Goal: Transaction & Acquisition: Book appointment/travel/reservation

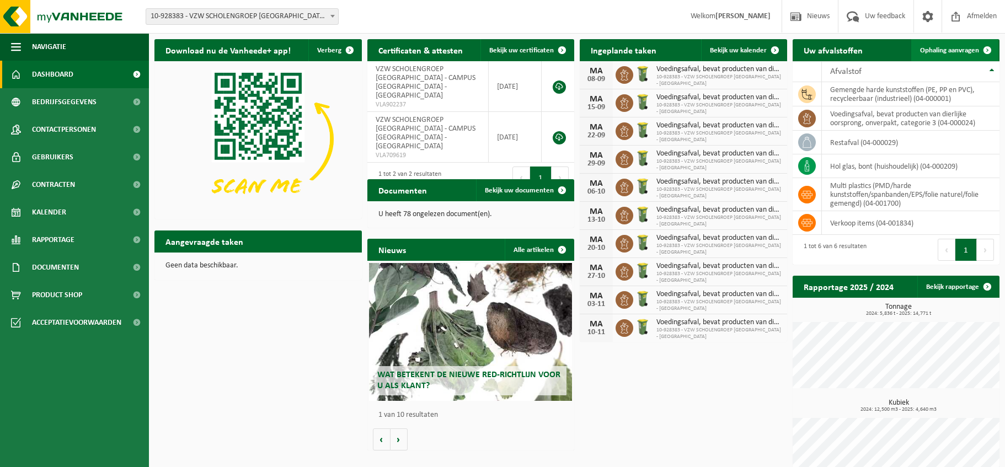
click at [946, 53] on span "Ophaling aanvragen" at bounding box center [949, 50] width 59 height 7
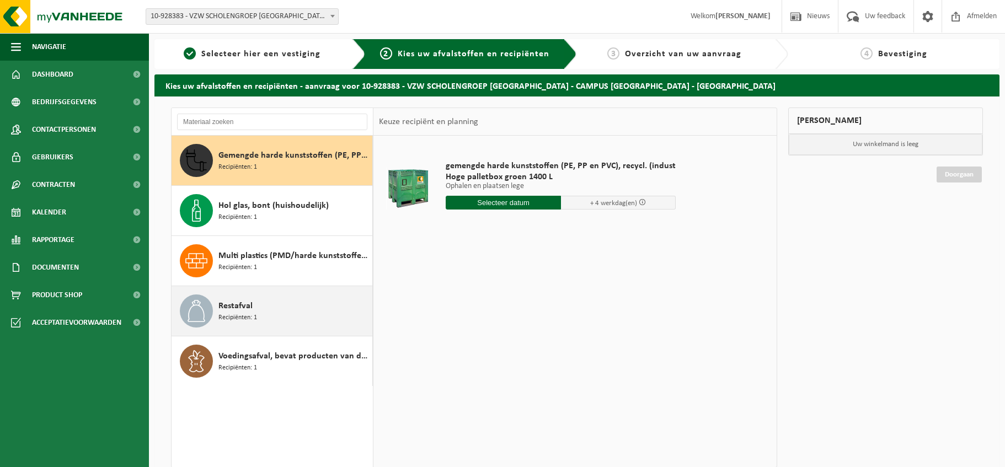
click at [226, 303] on span "Restafval" at bounding box center [235, 306] width 34 height 13
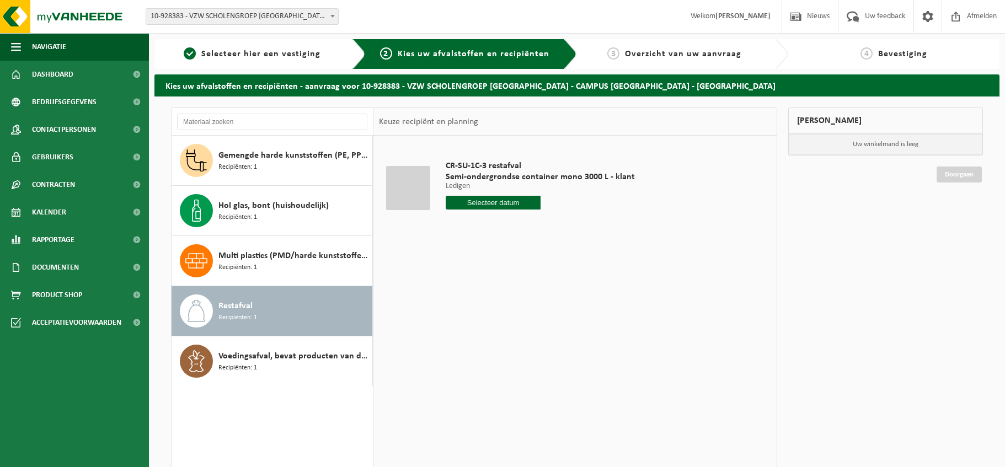
click at [478, 202] on input "text" at bounding box center [493, 203] width 95 height 14
click at [454, 283] on div "8" at bounding box center [455, 283] width 19 height 18
type input "Van 2025-09-08"
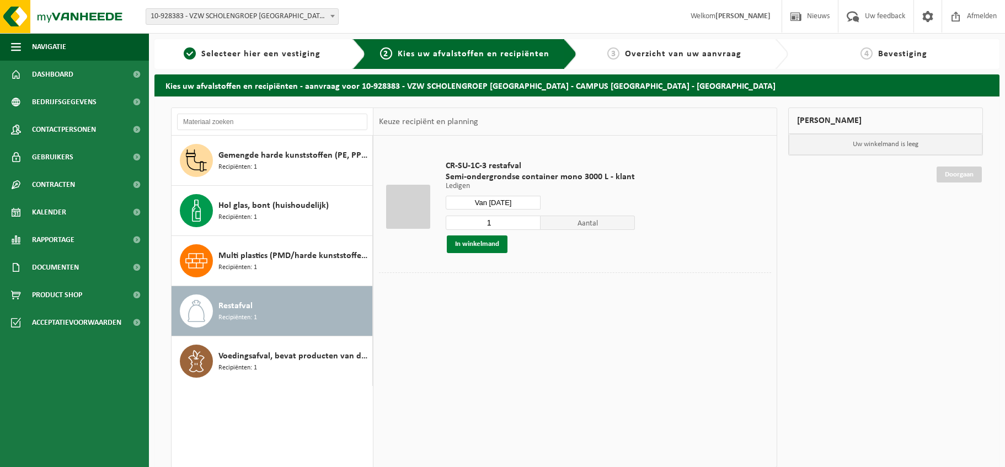
click at [485, 243] on button "In winkelmand" at bounding box center [477, 245] width 61 height 18
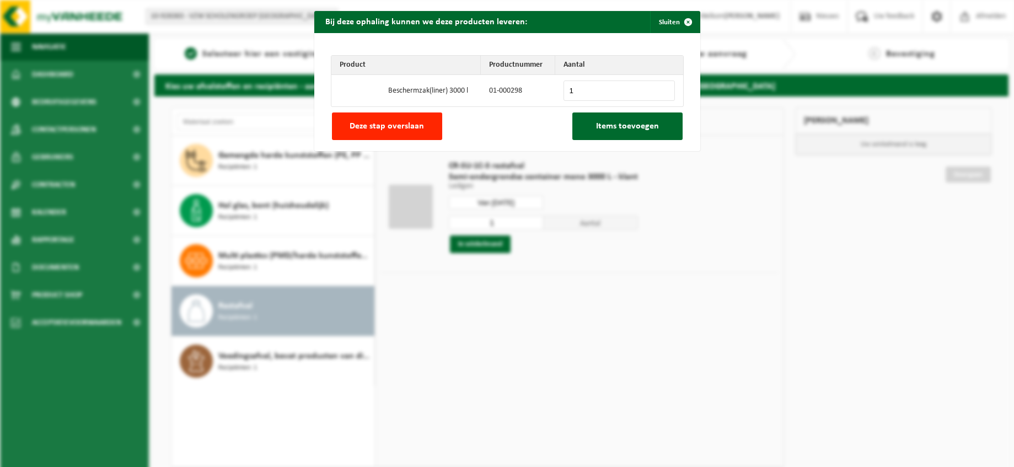
type input "1"
click at [658, 88] on input "1" at bounding box center [619, 91] width 111 height 20
click at [628, 126] on span "Items toevoegen" at bounding box center [627, 126] width 63 height 9
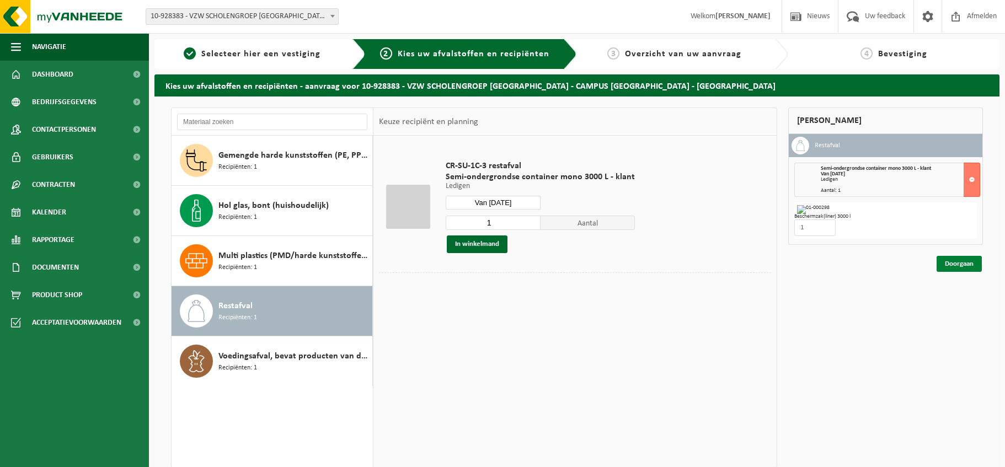
click at [963, 260] on link "Doorgaan" at bounding box center [959, 264] width 45 height 16
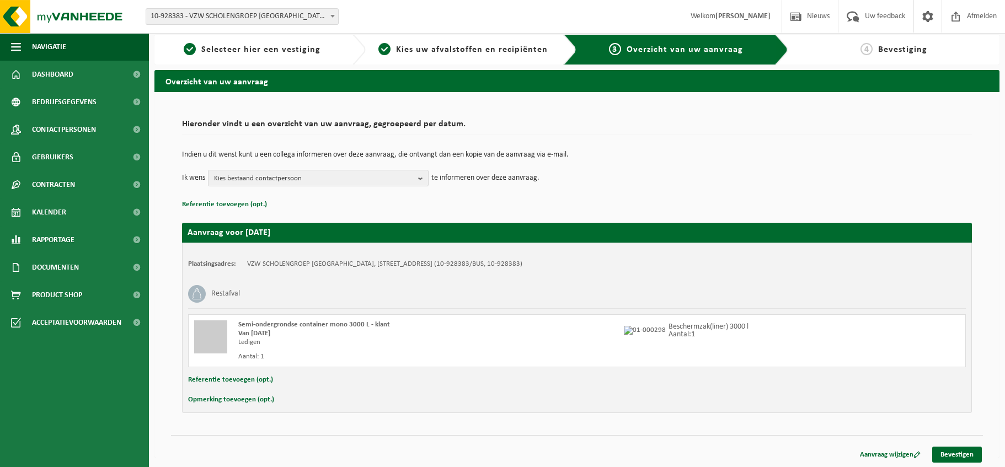
scroll to position [6, 0]
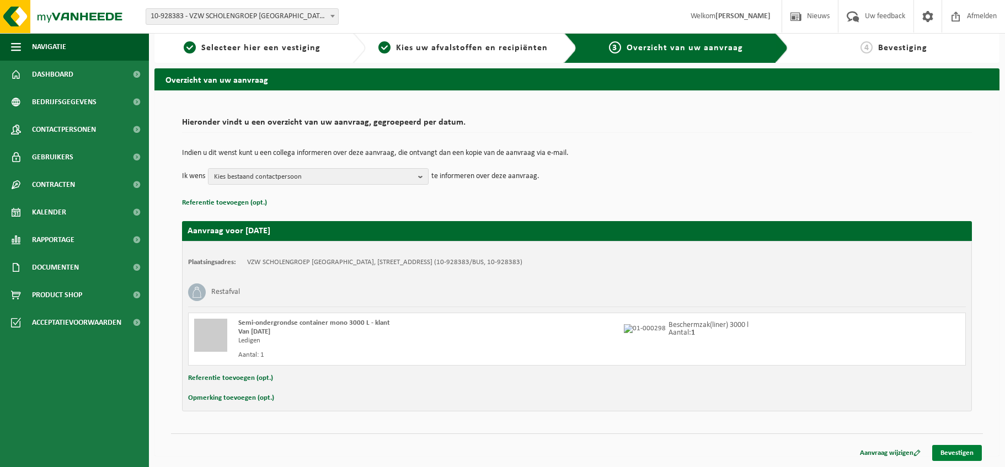
click at [959, 453] on link "Bevestigen" at bounding box center [957, 453] width 50 height 16
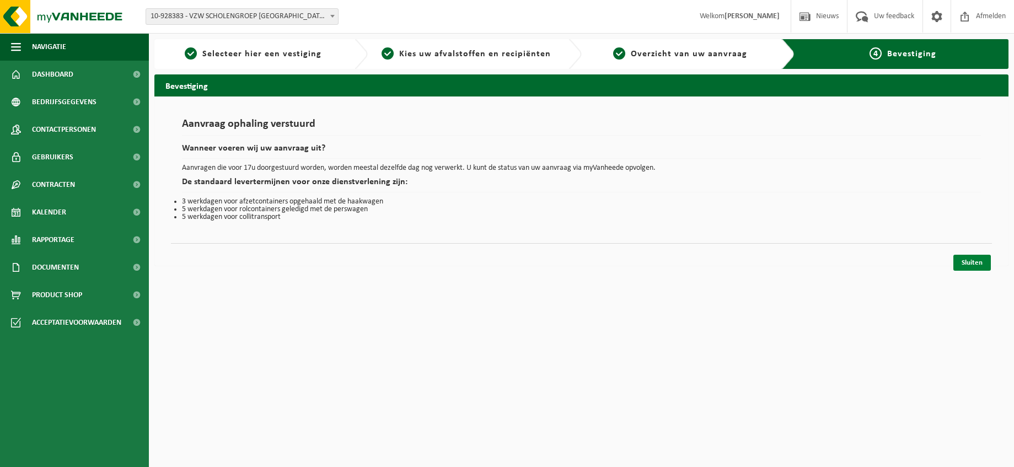
click at [971, 260] on link "Sluiten" at bounding box center [973, 263] width 38 height 16
